Goal: Check status: Check status

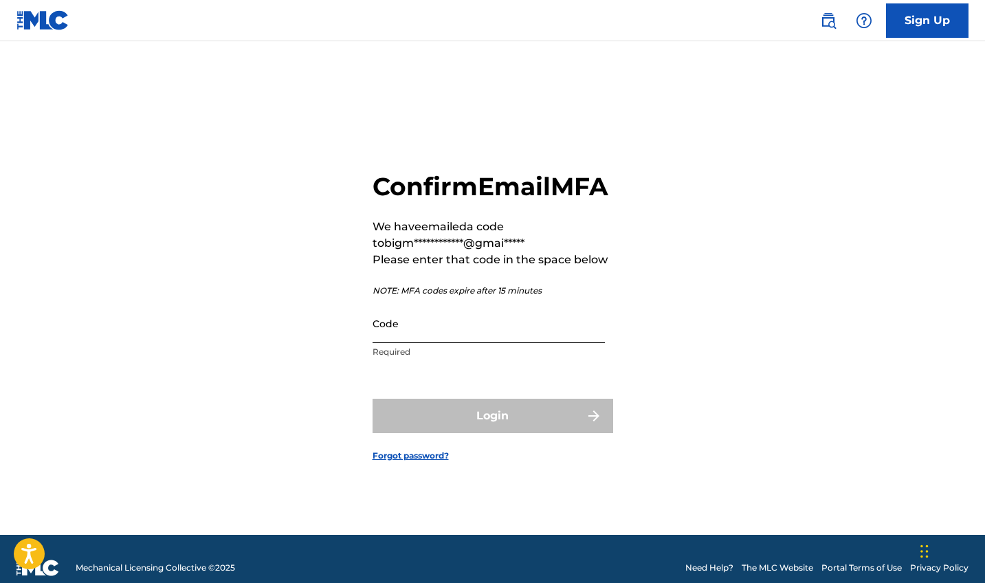
click at [436, 343] on input "Code" at bounding box center [488, 323] width 232 height 39
type input "9"
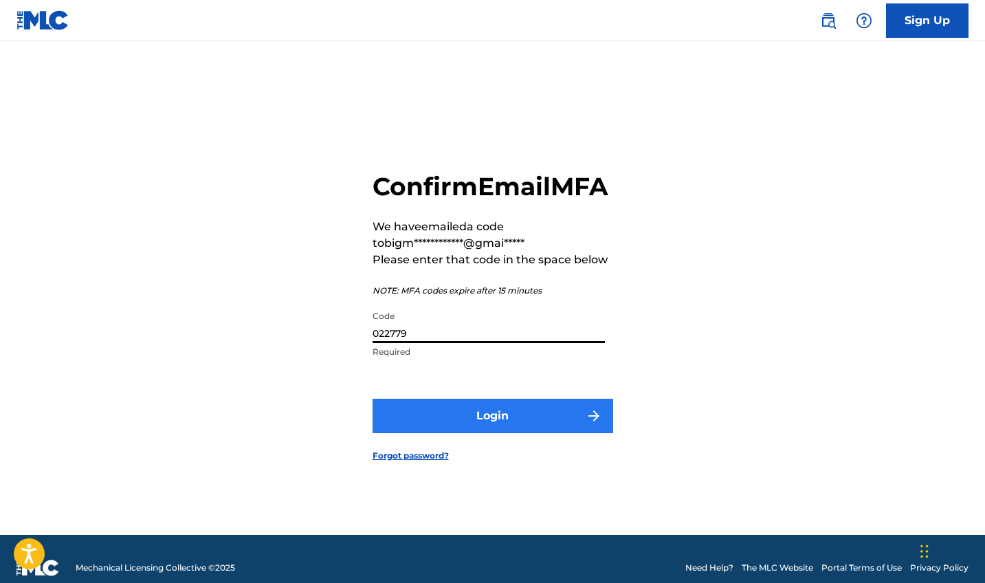
type input "022779"
click at [443, 433] on button "Login" at bounding box center [492, 416] width 240 height 34
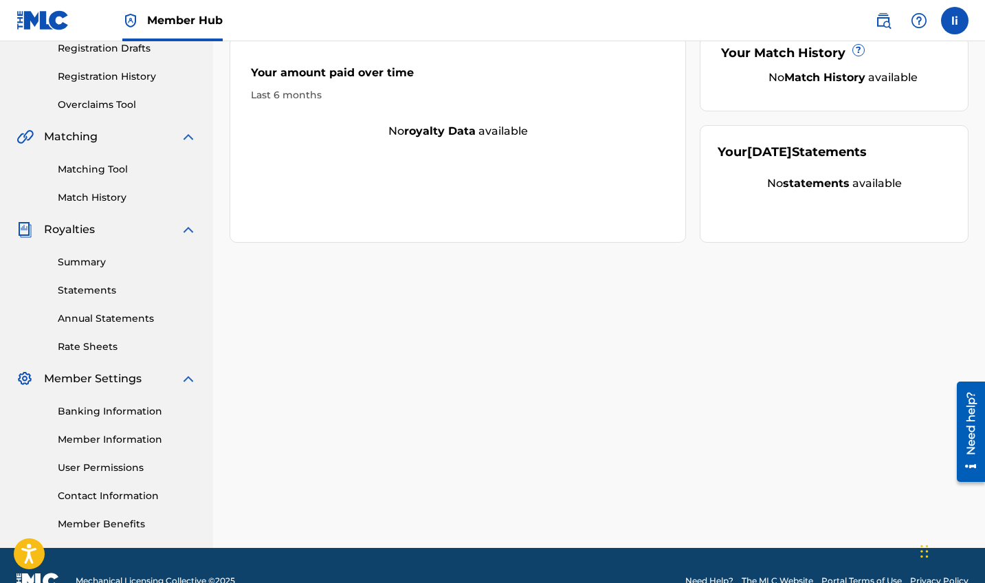
scroll to position [234, 0]
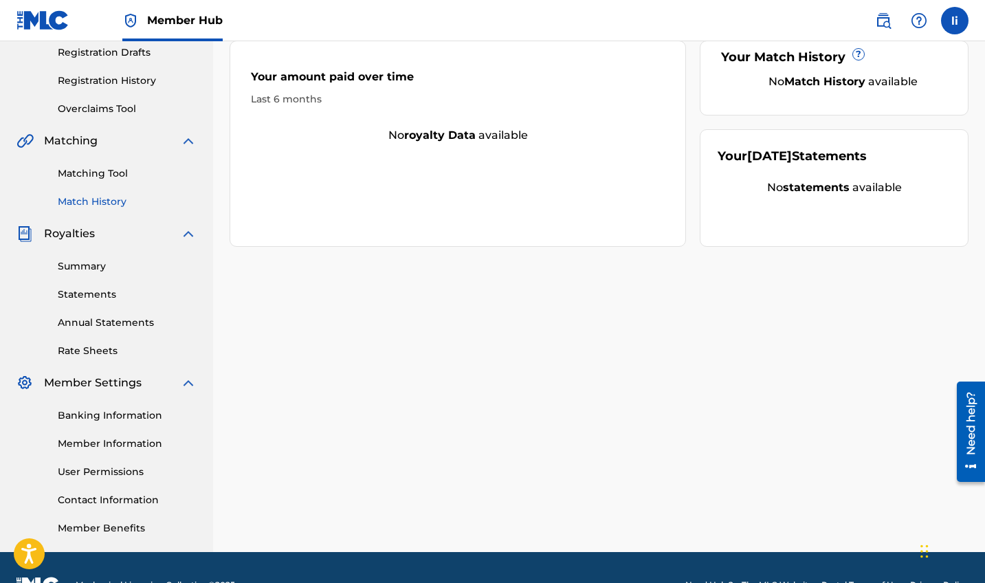
click at [126, 206] on link "Match History" at bounding box center [127, 201] width 139 height 14
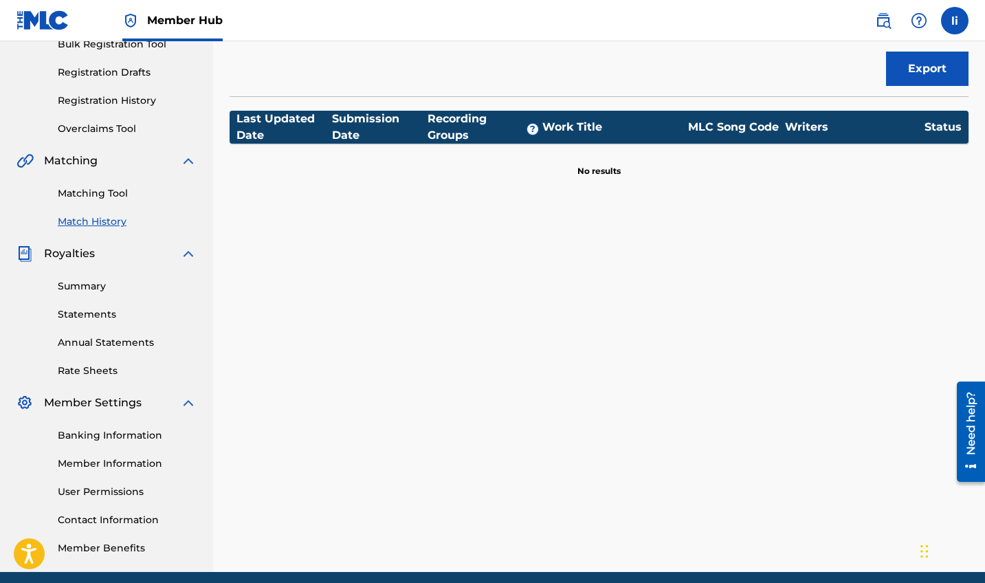
scroll to position [183, 0]
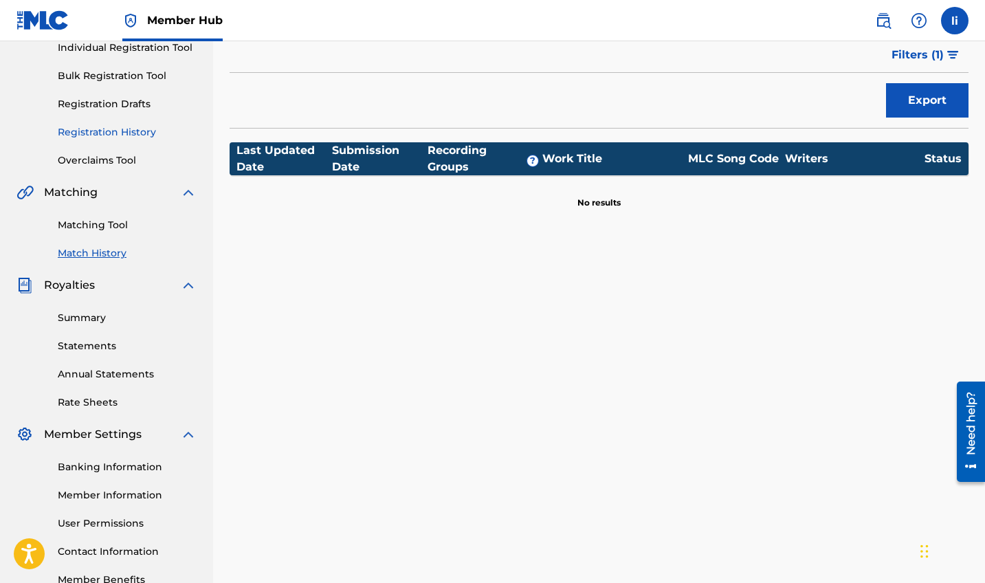
click at [119, 134] on link "Registration History" at bounding box center [127, 132] width 139 height 14
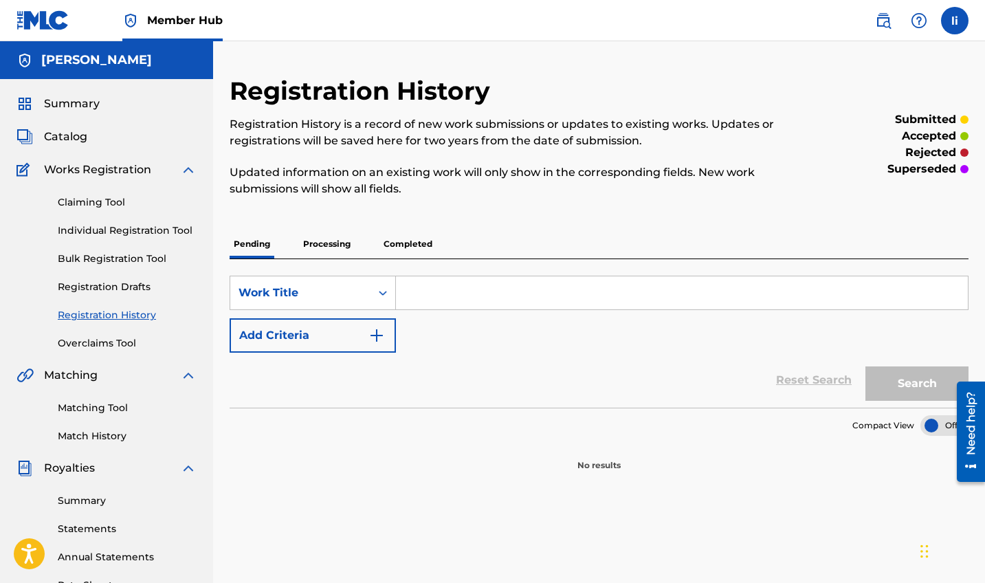
click at [309, 244] on p "Processing" at bounding box center [327, 243] width 56 height 29
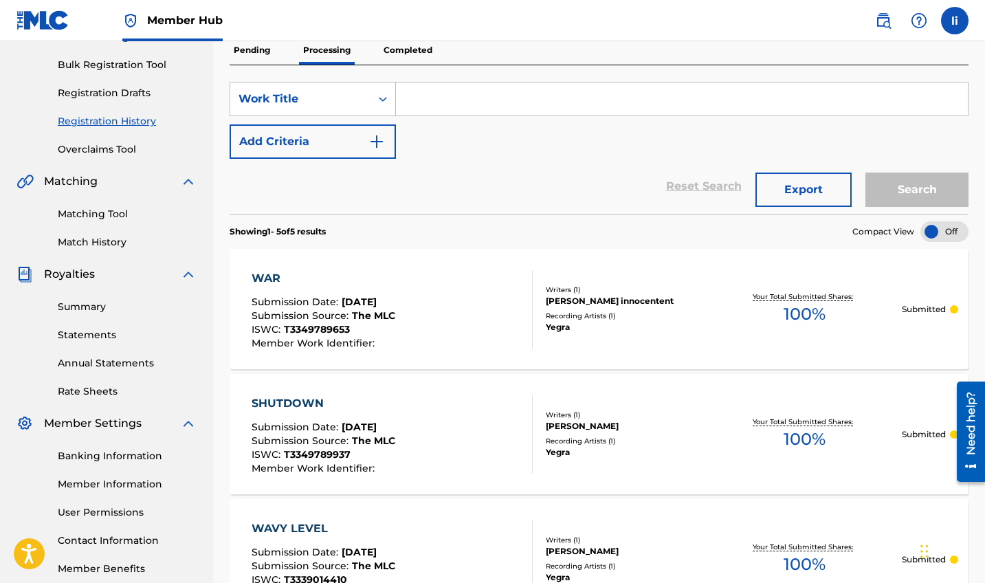
scroll to position [172, 0]
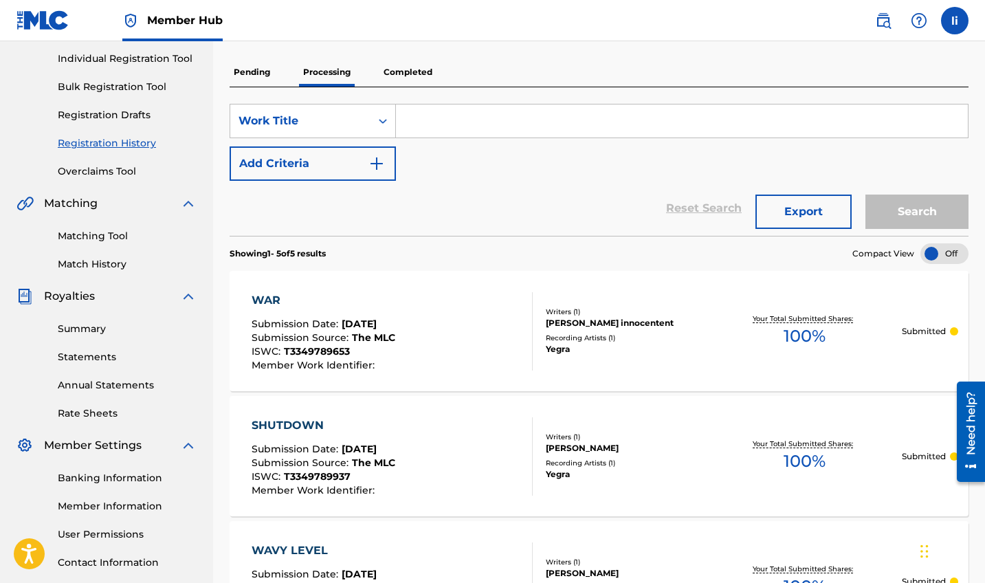
click at [396, 68] on p "Completed" at bounding box center [407, 72] width 57 height 29
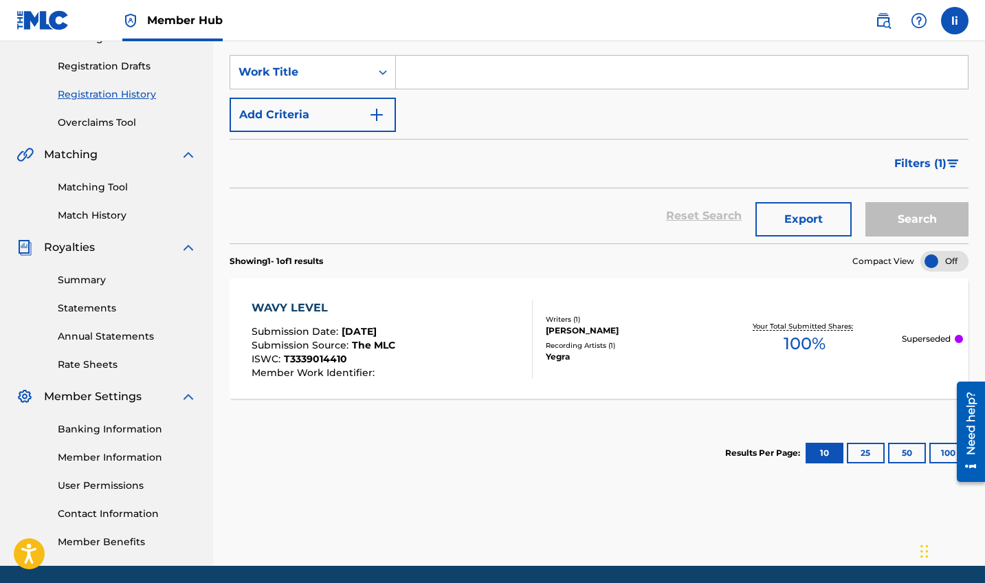
scroll to position [223, 0]
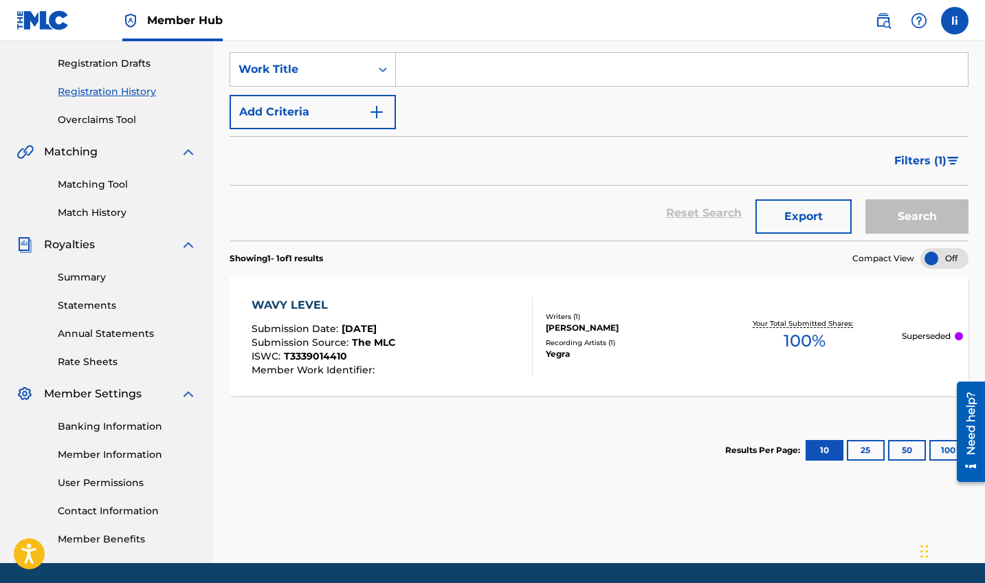
click at [901, 340] on p "Superseded" at bounding box center [925, 336] width 49 height 12
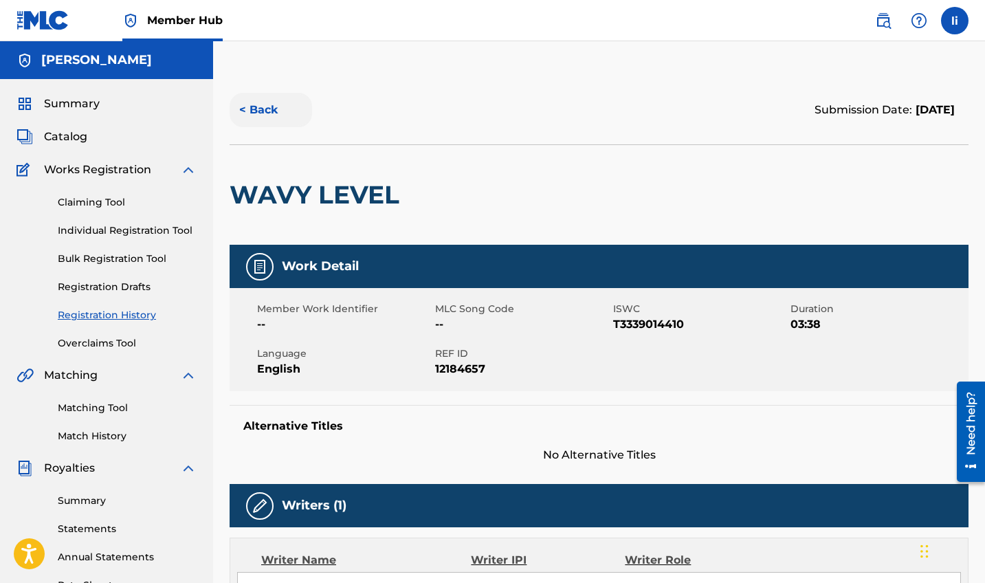
click at [269, 102] on button "< Back" at bounding box center [270, 110] width 82 height 34
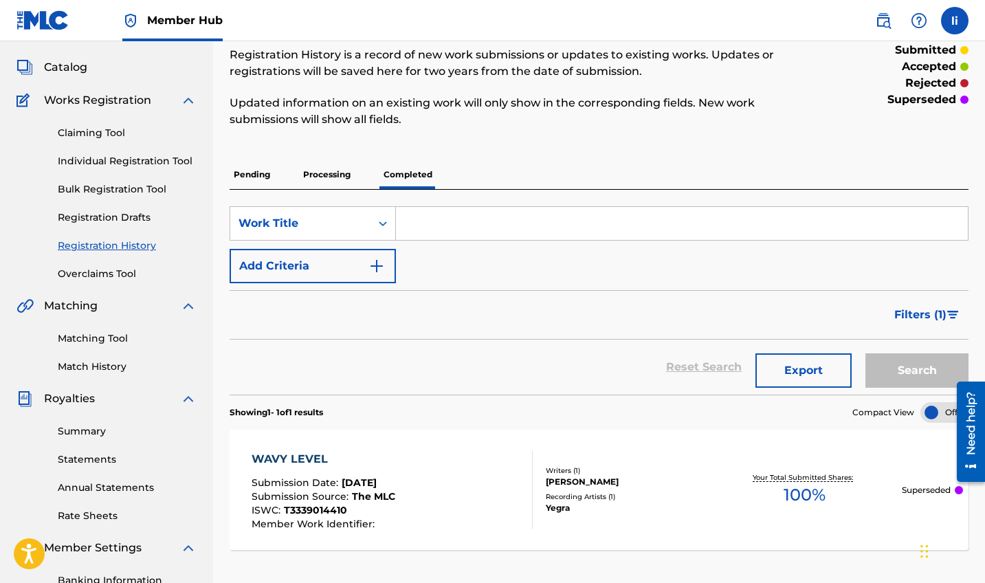
scroll to position [5, 0]
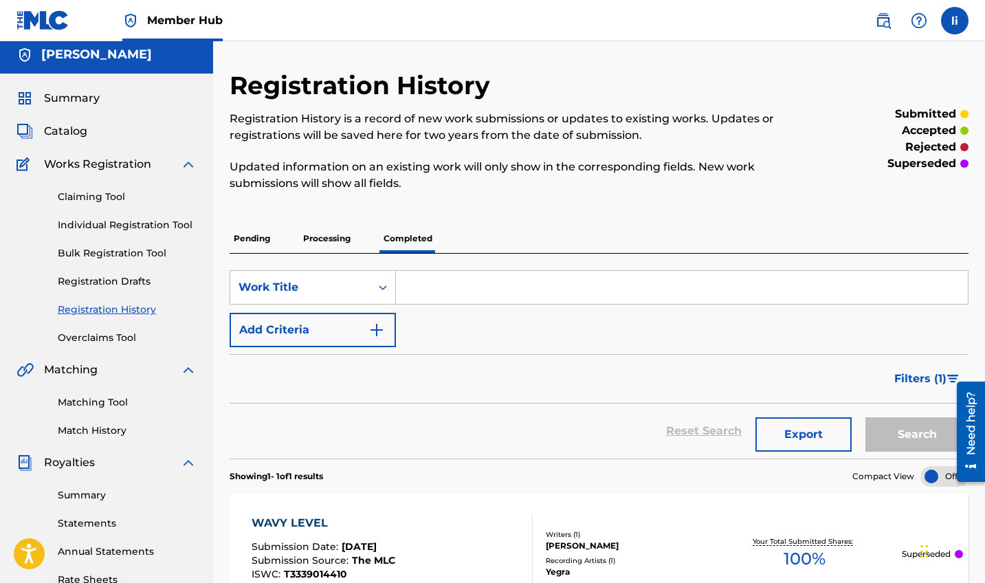
click at [338, 229] on p "Processing" at bounding box center [327, 238] width 56 height 29
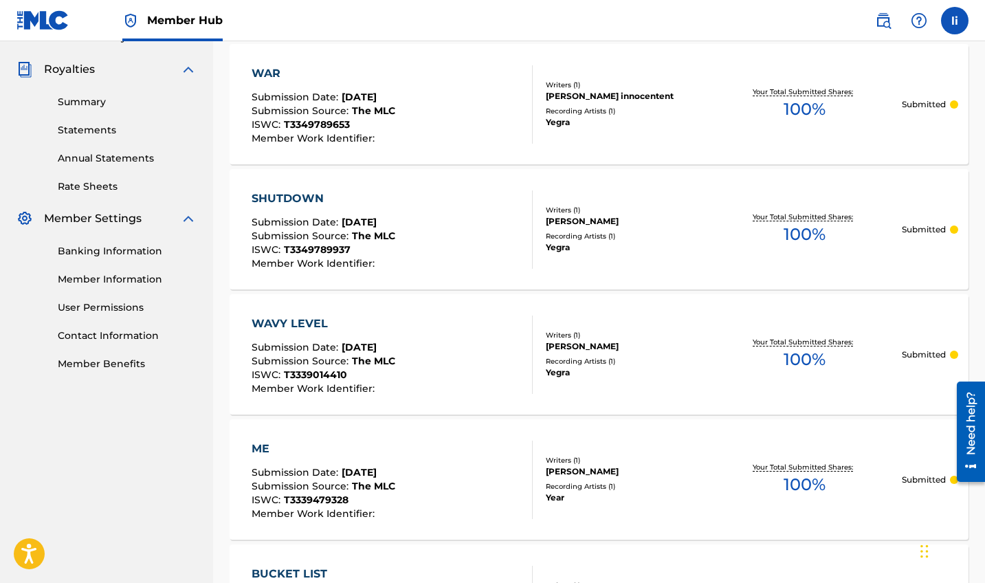
scroll to position [410, 0]
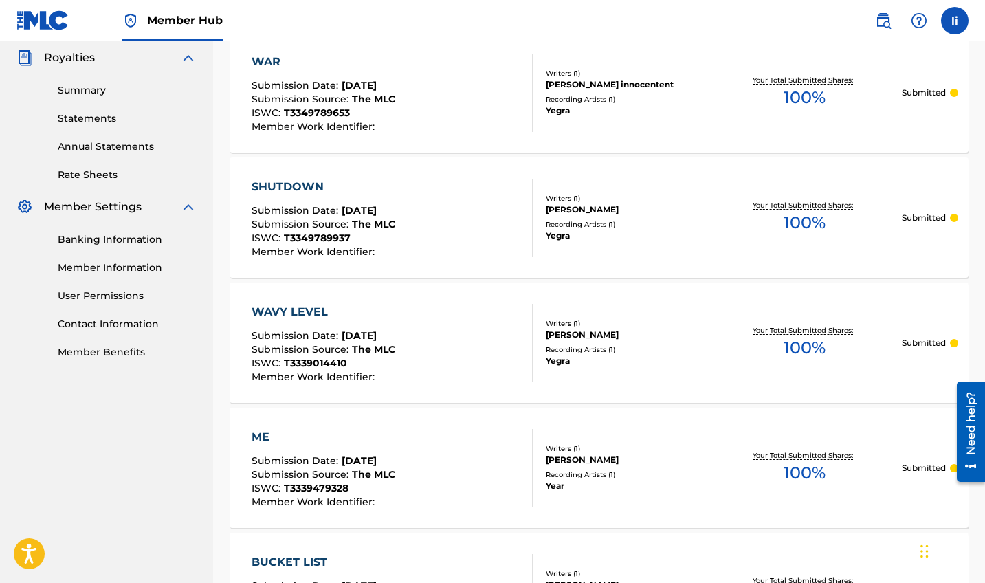
click at [455, 460] on div "ME Submission Date : [DATE] Submission Source : The MLC ISWC : T3339479328 Memb…" at bounding box center [391, 468] width 281 height 78
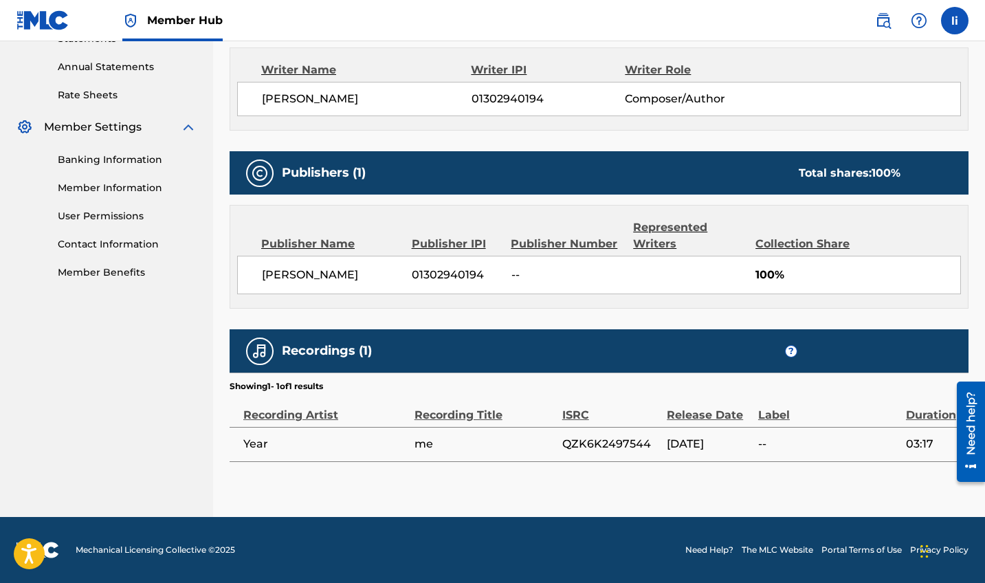
scroll to position [489, 0]
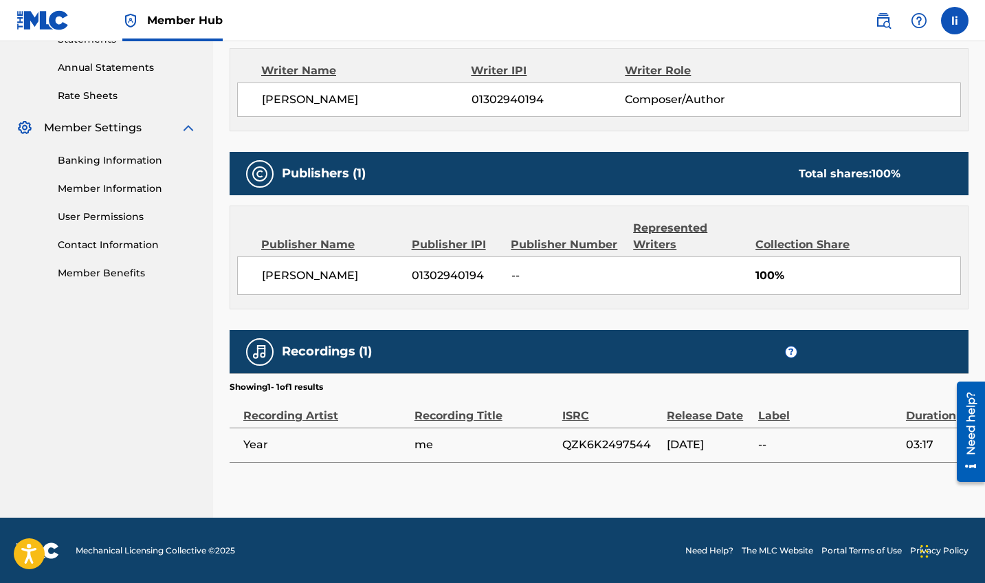
click at [417, 346] on div "Recordings (1) ?" at bounding box center [598, 351] width 739 height 43
click at [350, 353] on h5 "Recordings (1)" at bounding box center [327, 352] width 90 height 16
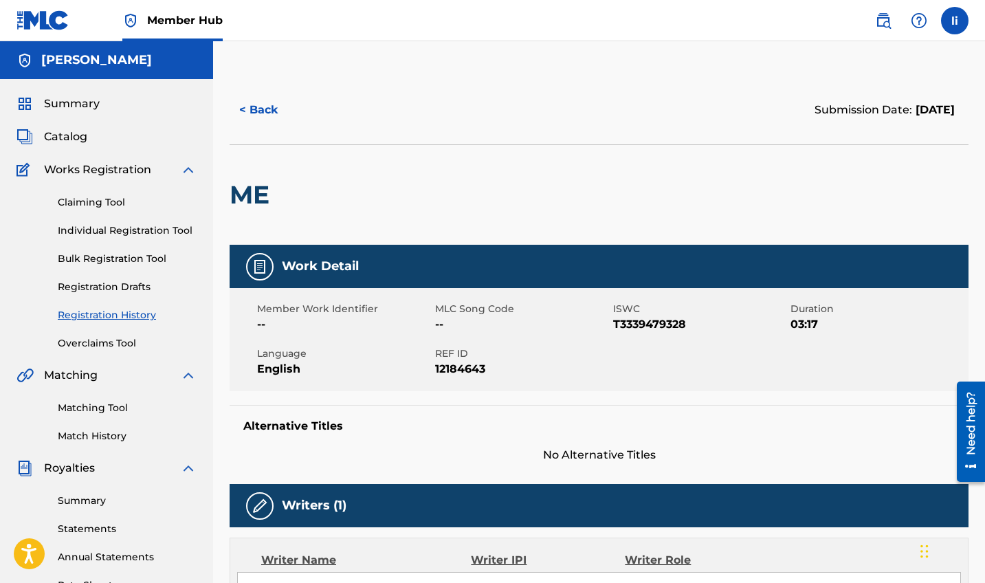
scroll to position [0, 0]
click at [886, 20] on img at bounding box center [883, 20] width 16 height 16
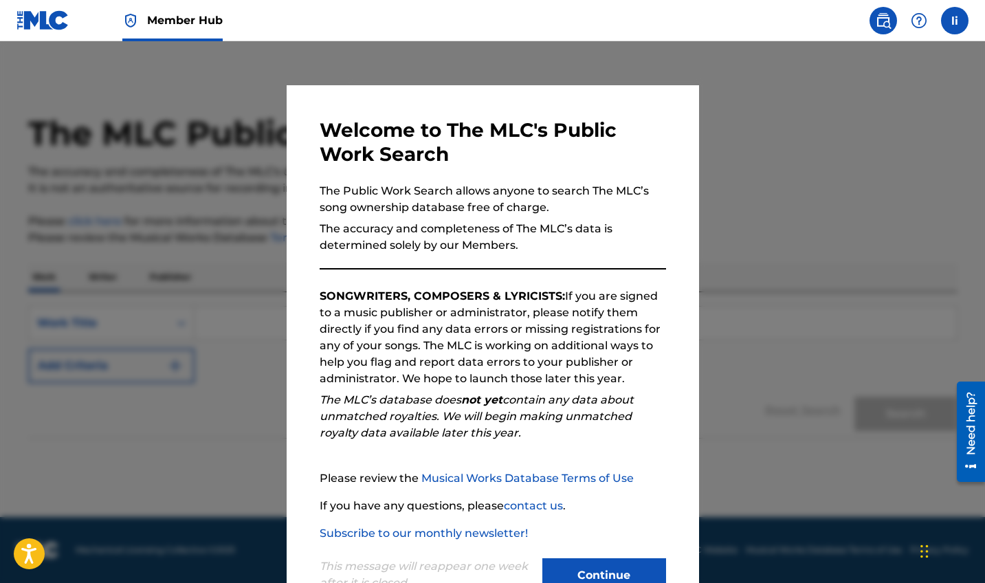
click at [745, 263] on div at bounding box center [492, 332] width 985 height 583
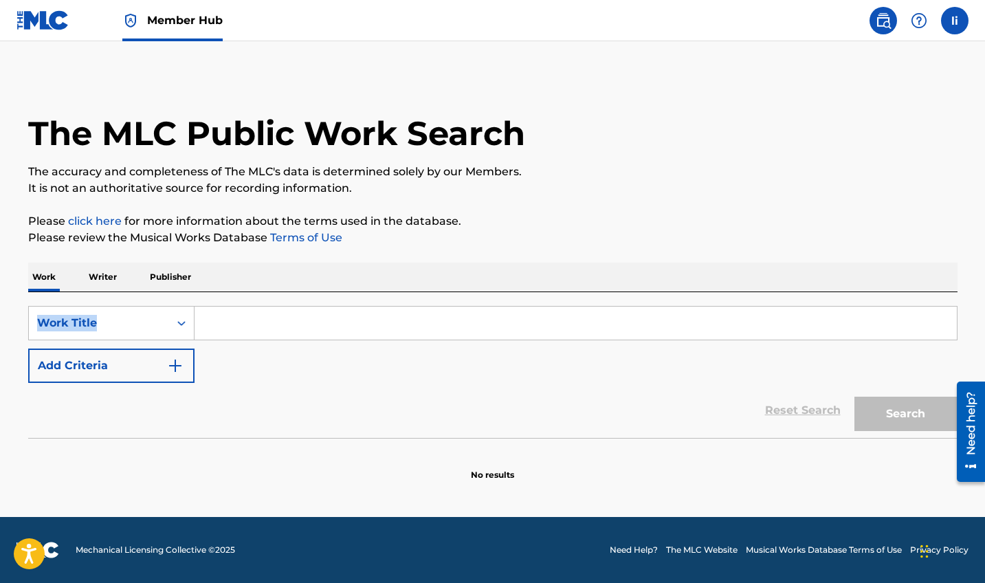
drag, startPoint x: 161, startPoint y: 293, endPoint x: 146, endPoint y: 293, distance: 14.4
click at [147, 293] on div "SearchWithCriteria2426634c-28af-40a3-ba03-1e4525f21496 Work Title Add Criteria …" at bounding box center [492, 365] width 929 height 146
click at [110, 283] on p "Writer" at bounding box center [103, 276] width 36 height 29
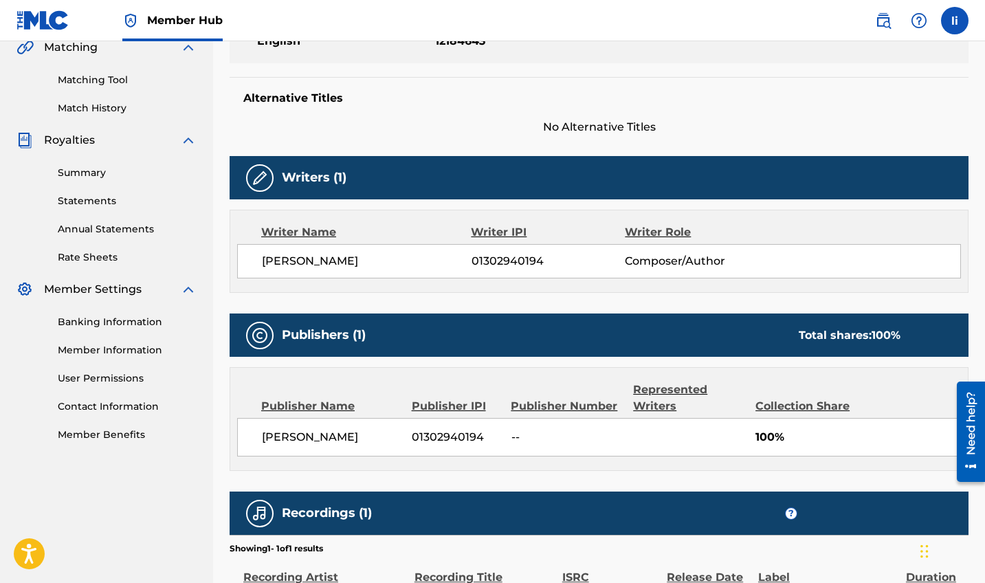
scroll to position [360, 0]
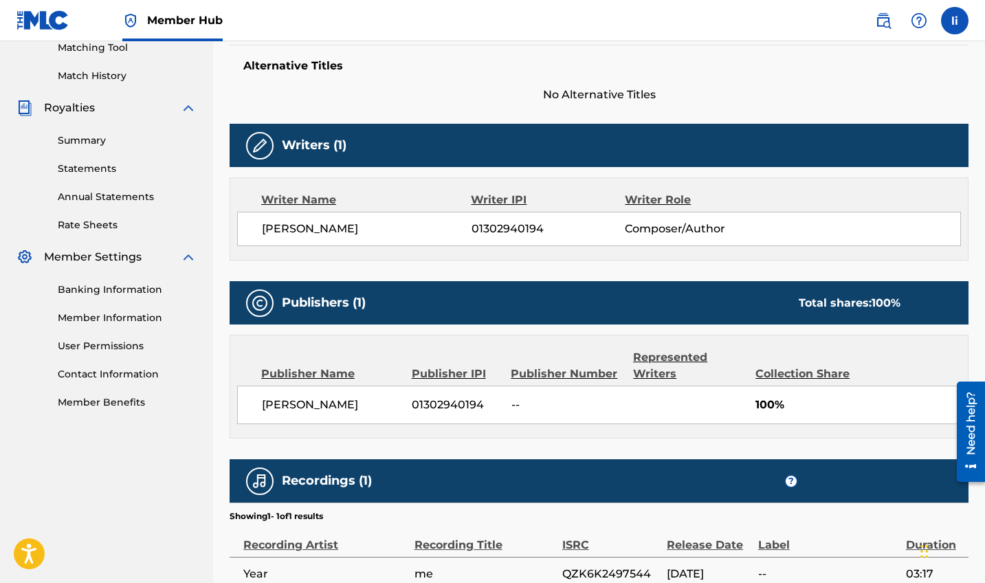
click at [254, 151] on img at bounding box center [259, 145] width 16 height 16
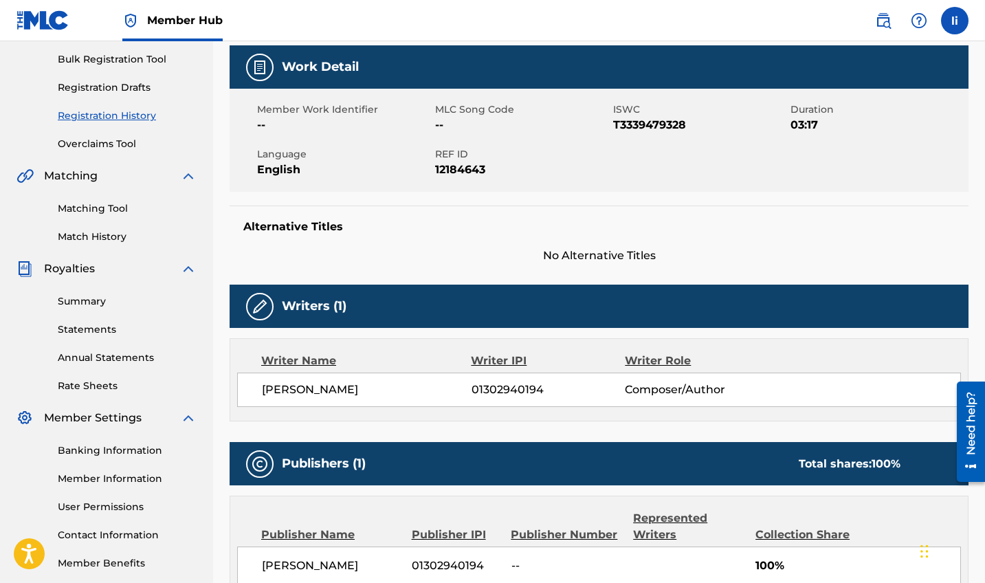
scroll to position [188, 0]
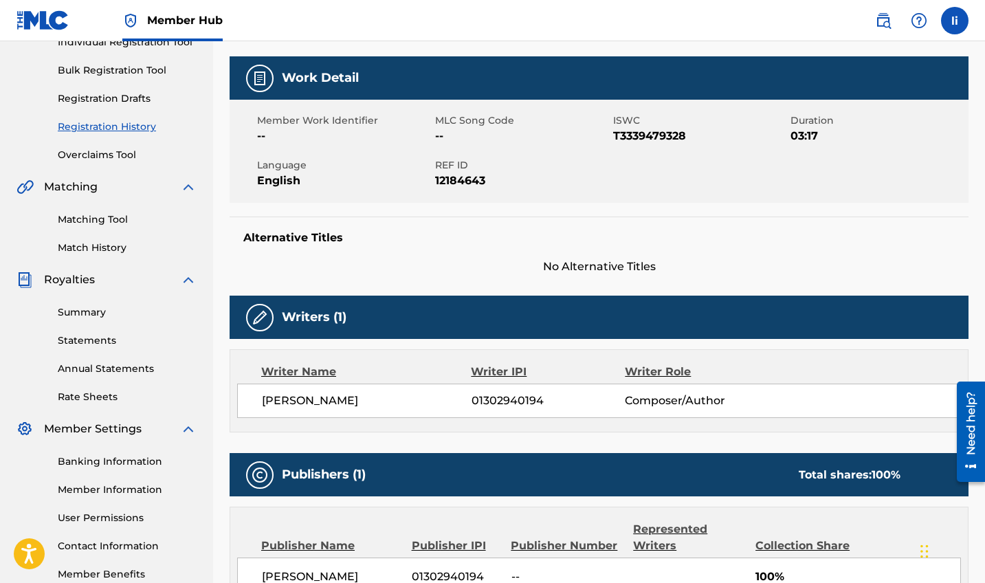
click at [251, 74] on div at bounding box center [259, 78] width 27 height 27
click at [260, 77] on img at bounding box center [259, 78] width 16 height 16
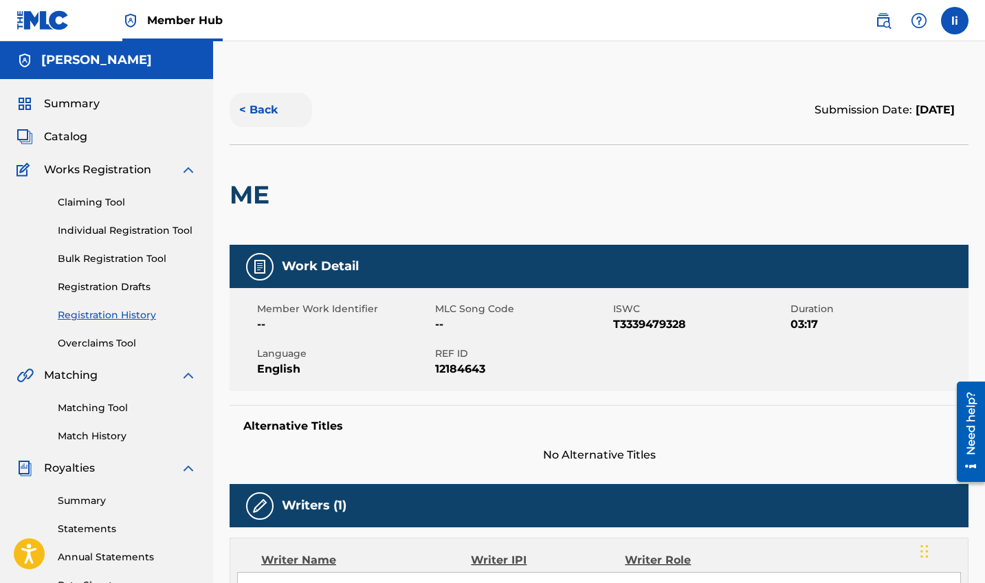
scroll to position [0, 0]
click at [263, 114] on button "< Back" at bounding box center [270, 110] width 82 height 34
